Goal: Task Accomplishment & Management: Manage account settings

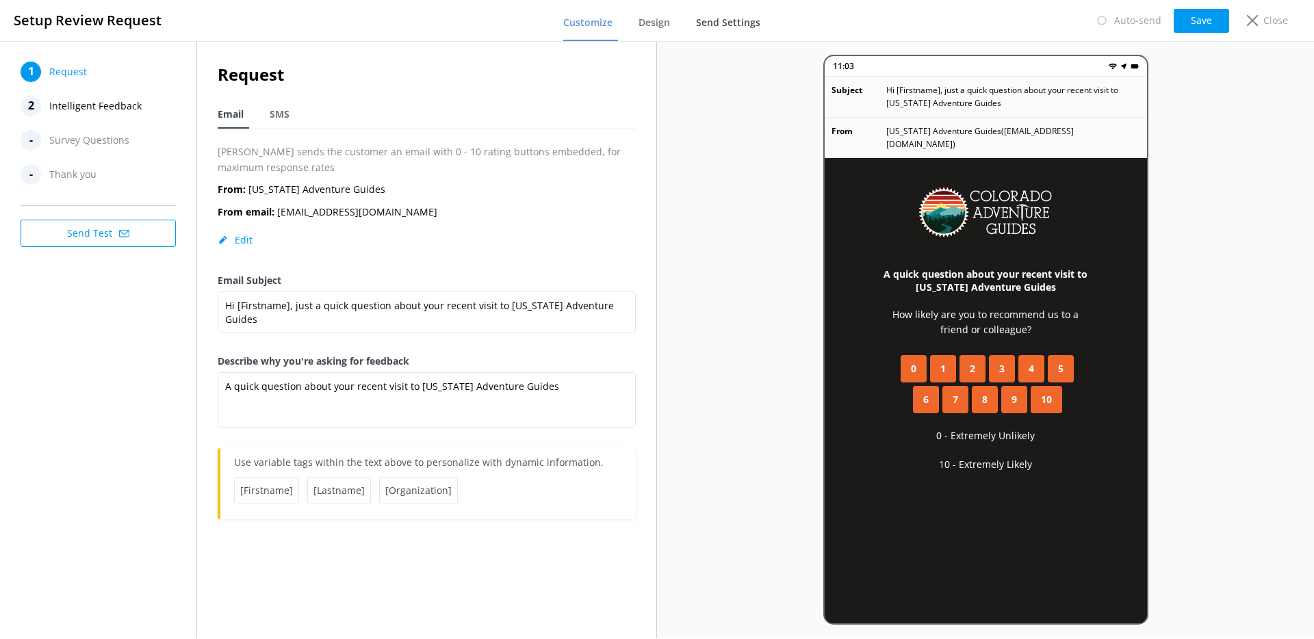
click at [744, 25] on span "Send Settings" at bounding box center [728, 23] width 64 height 14
